Goal: Task Accomplishment & Management: Manage account settings

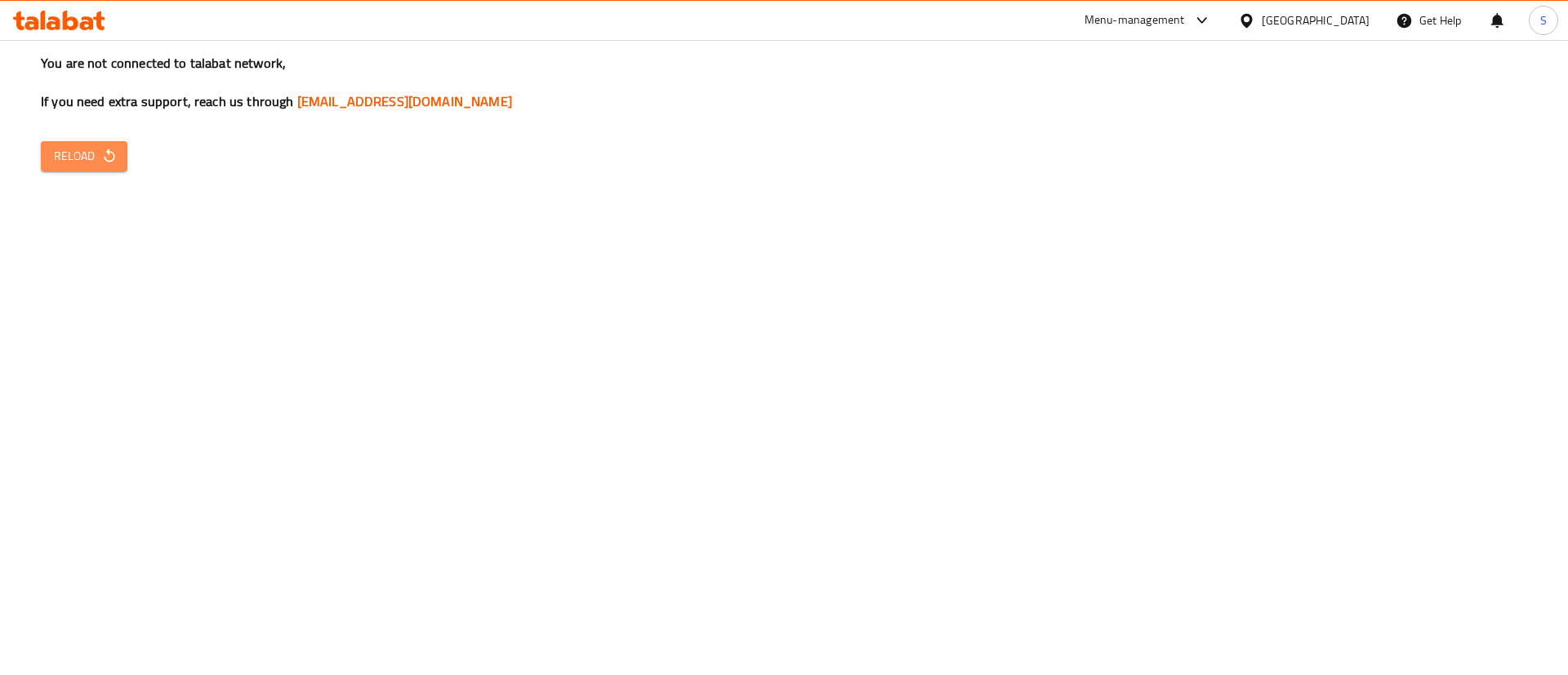
click at [68, 154] on span "Reload" at bounding box center [84, 157] width 60 height 21
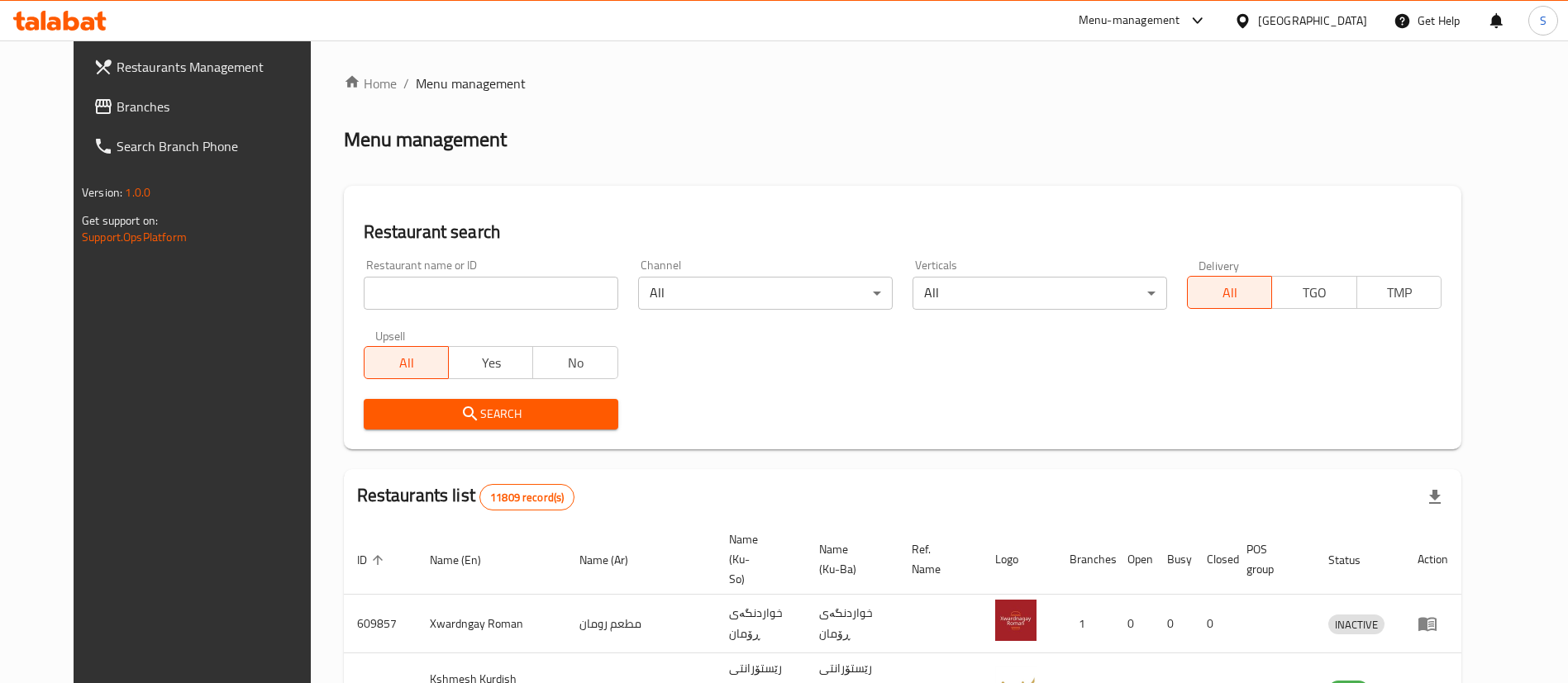
click at [553, 289] on input "search" at bounding box center [491, 294] width 255 height 33
type input "jiggly"
click button "Search" at bounding box center [491, 414] width 255 height 30
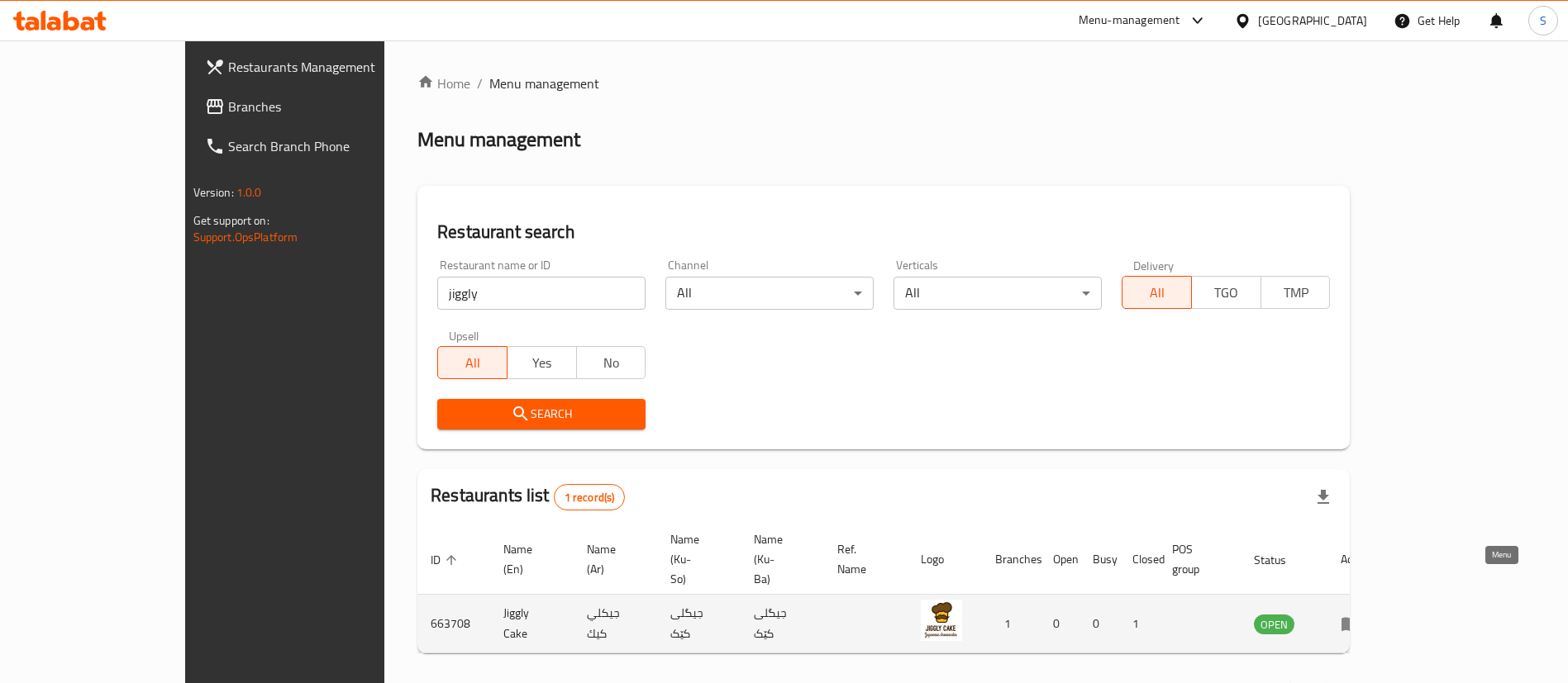
click at [1361, 614] on icon "enhanced table" at bounding box center [1350, 624] width 20 height 20
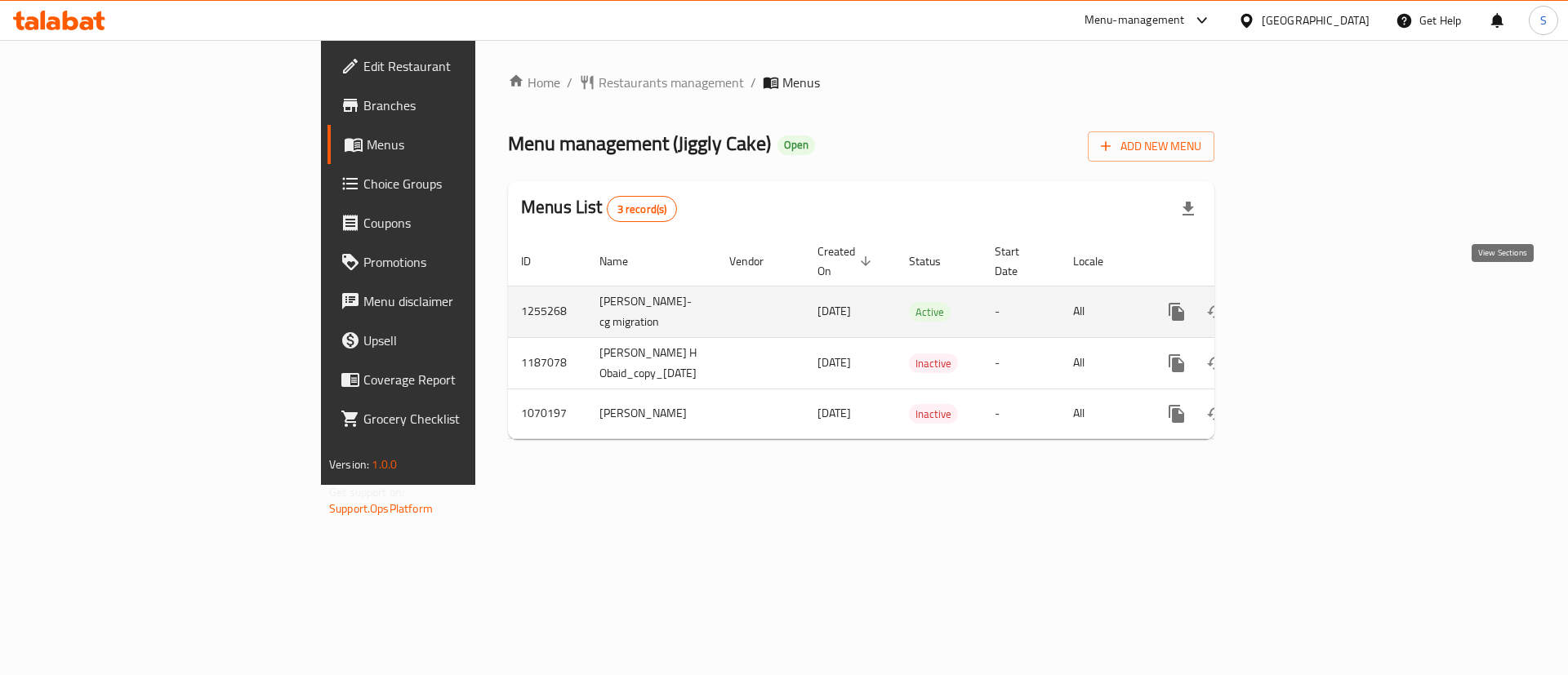
click at [1305, 302] on icon "enhanced table" at bounding box center [1294, 312] width 20 height 20
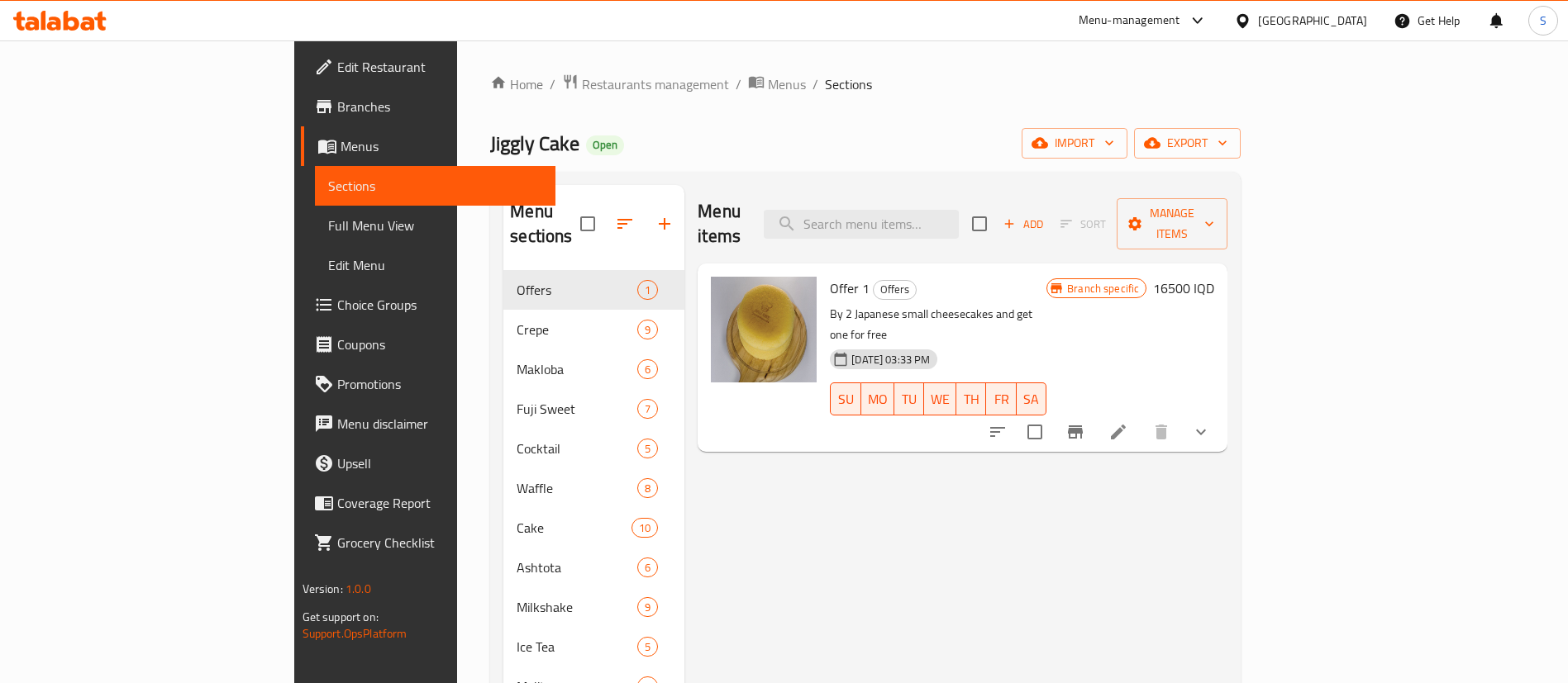
click at [337, 114] on span "Branches" at bounding box center [440, 106] width 206 height 20
